Goal: Information Seeking & Learning: Learn about a topic

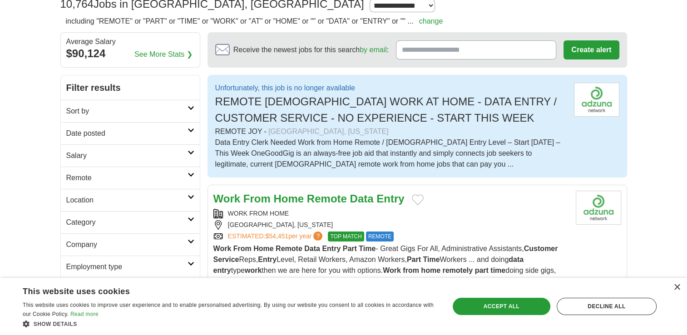
scroll to position [69, 0]
click at [161, 116] on link "Sort by" at bounding box center [130, 111] width 139 height 22
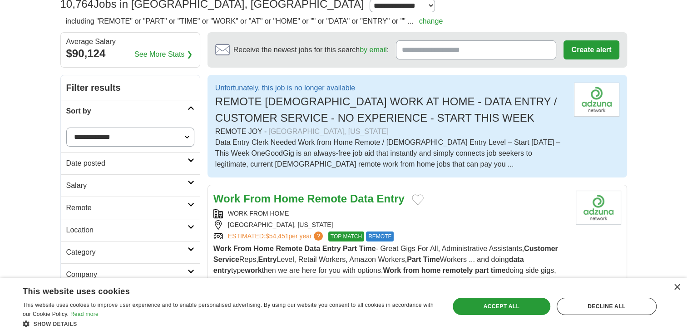
click at [176, 109] on h2 "Sort by" at bounding box center [126, 111] width 121 height 11
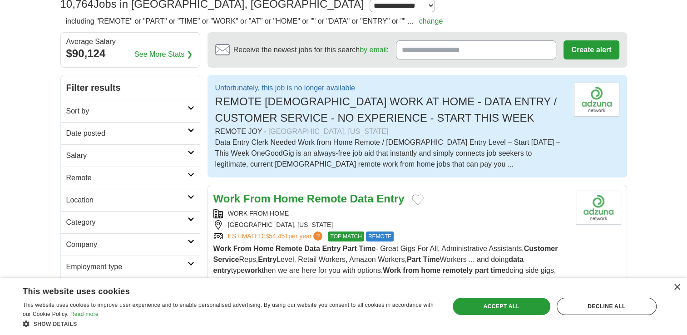
click at [118, 179] on h2 "Remote" at bounding box center [126, 178] width 121 height 11
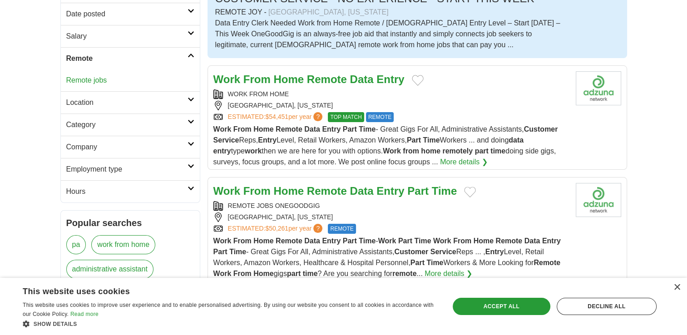
scroll to position [191, 0]
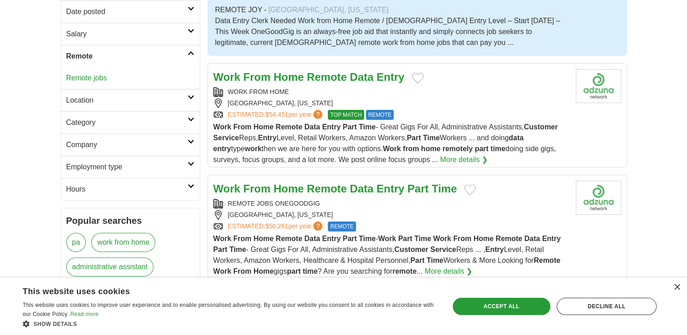
click at [169, 186] on h2 "Hours" at bounding box center [126, 189] width 121 height 11
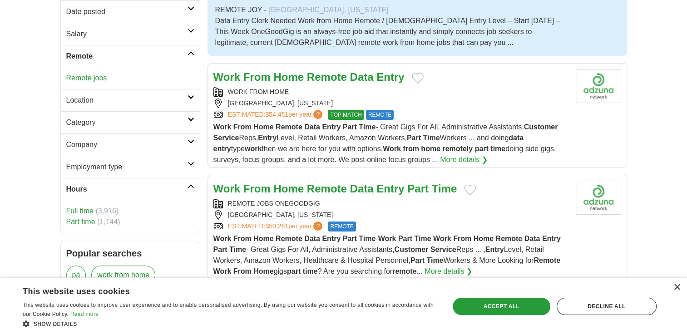
click at [79, 218] on link "Part time" at bounding box center [80, 222] width 29 height 8
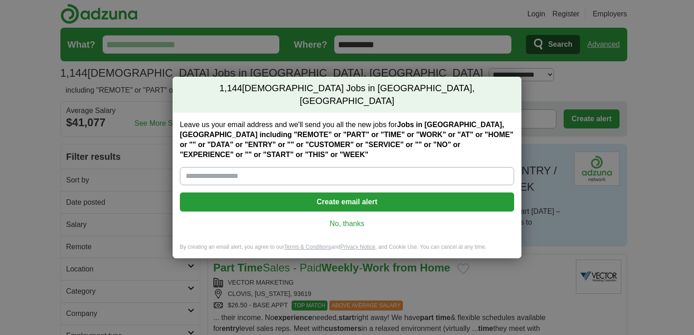
click at [337, 219] on link "No, thanks" at bounding box center [347, 224] width 320 height 10
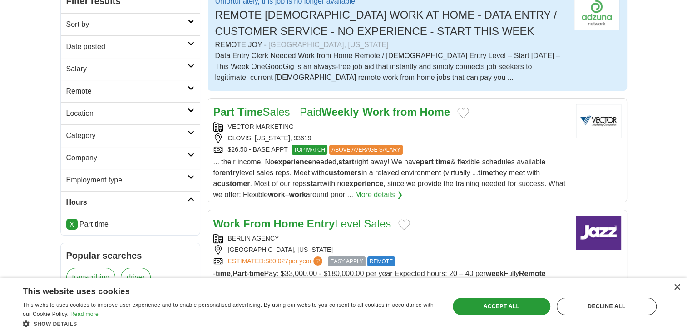
scroll to position [155, 0]
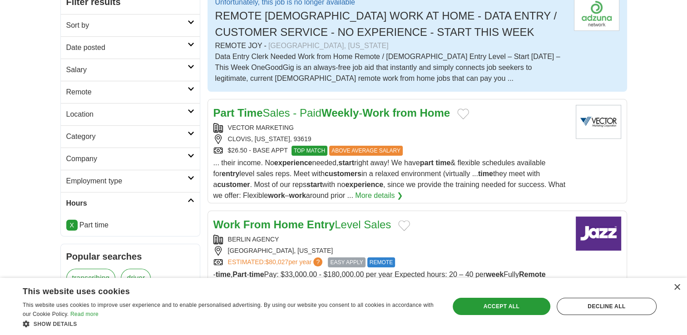
click at [306, 113] on link "Part Time Sales - Paid Weekly - Work from Home" at bounding box center [331, 113] width 237 height 12
